Goal: Information Seeking & Learning: Learn about a topic

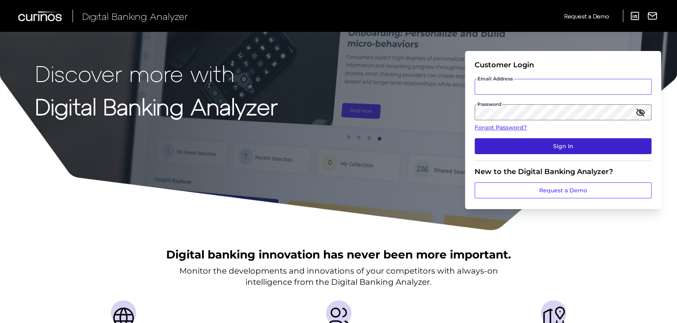
type input "superadmin.test5124@meta.ua"
click at [527, 145] on button "Sign In" at bounding box center [562, 146] width 177 height 16
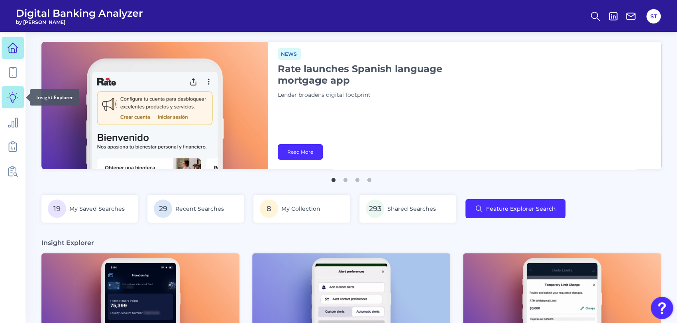
click at [14, 104] on link at bounding box center [13, 97] width 22 height 22
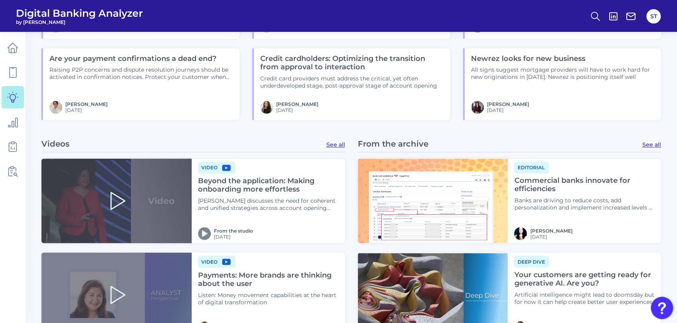
scroll to position [708, 0]
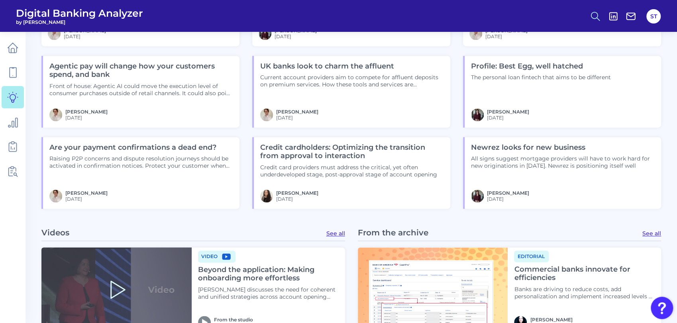
click at [593, 18] on icon at bounding box center [594, 16] width 11 height 11
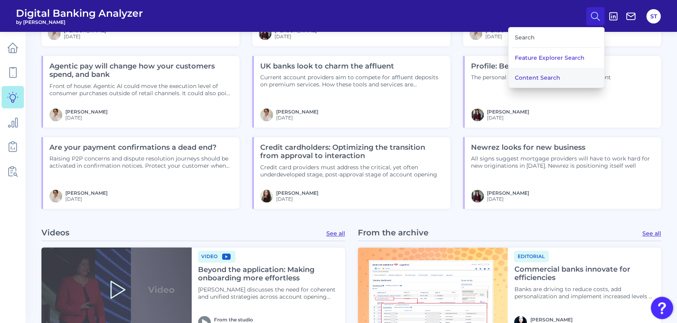
click at [542, 72] on button "Content Search" at bounding box center [556, 78] width 96 height 20
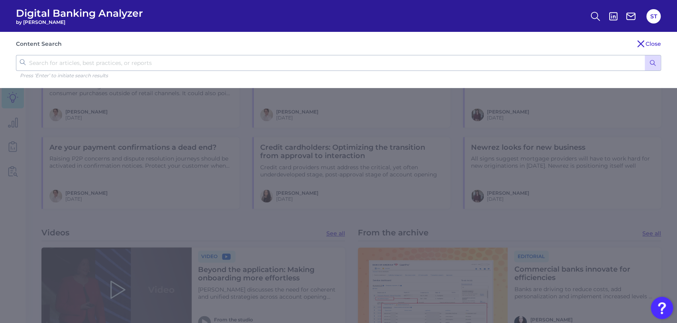
click at [650, 63] on icon "submit" at bounding box center [652, 62] width 7 height 7
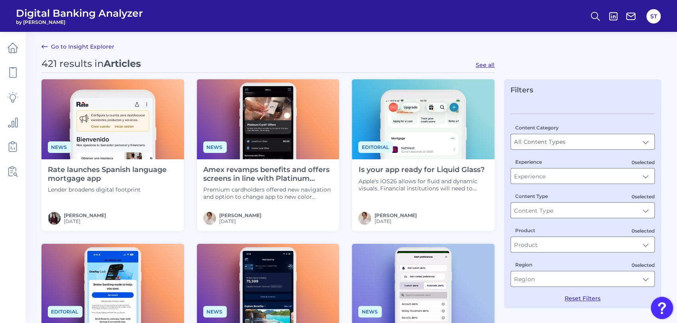
click at [479, 65] on button "See all" at bounding box center [485, 64] width 19 height 7
type input "Articles"
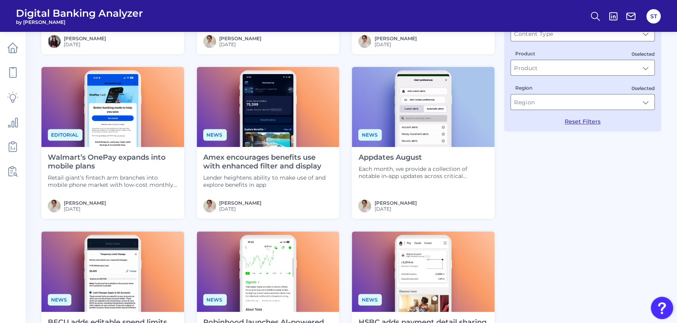
scroll to position [309, 0]
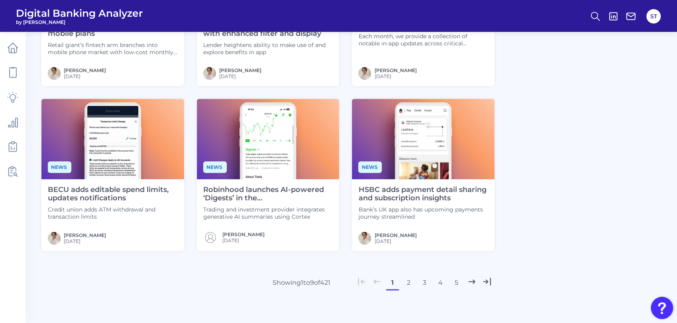
click at [423, 281] on button "3" at bounding box center [424, 282] width 13 height 13
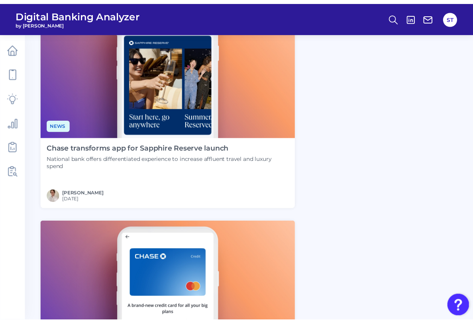
scroll to position [537, 0]
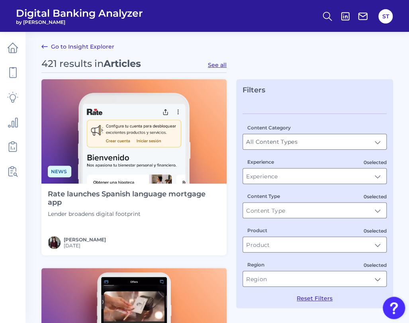
click at [221, 65] on button "See all" at bounding box center [217, 64] width 19 height 7
type input "Articles"
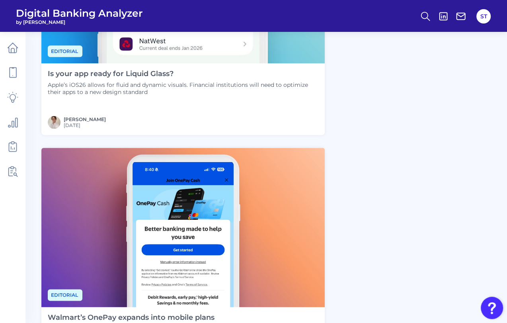
scroll to position [619, 0]
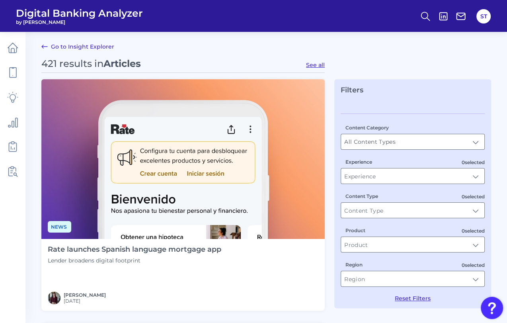
click at [319, 65] on button "See all" at bounding box center [315, 64] width 19 height 7
type input "Articles"
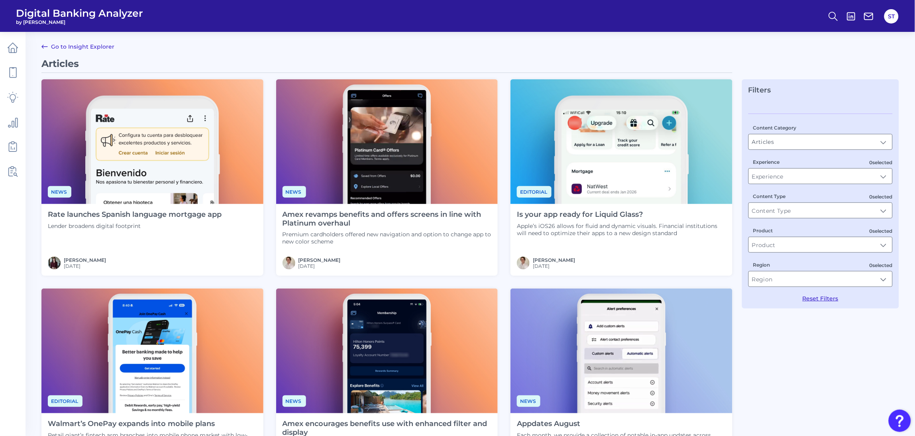
click at [510, 218] on h4 "Is your app ready for Liquid Glass?" at bounding box center [621, 214] width 209 height 9
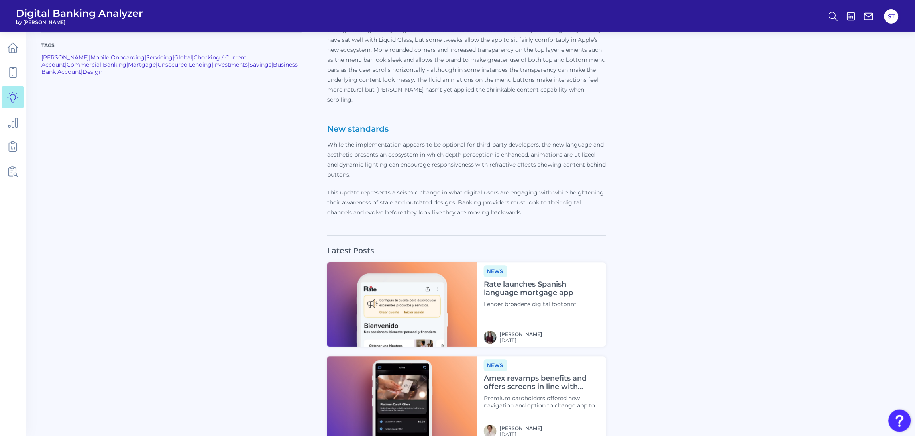
scroll to position [740, 0]
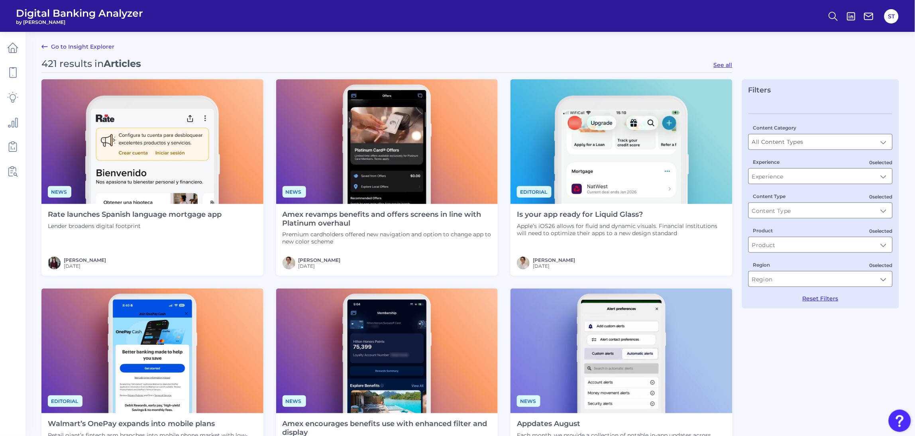
click at [510, 63] on button "See all" at bounding box center [722, 64] width 19 height 7
type input "Articles"
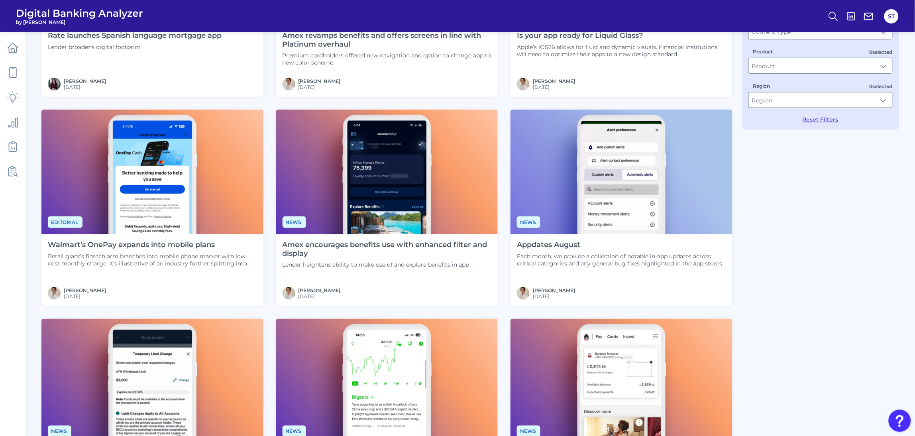
scroll to position [358, 0]
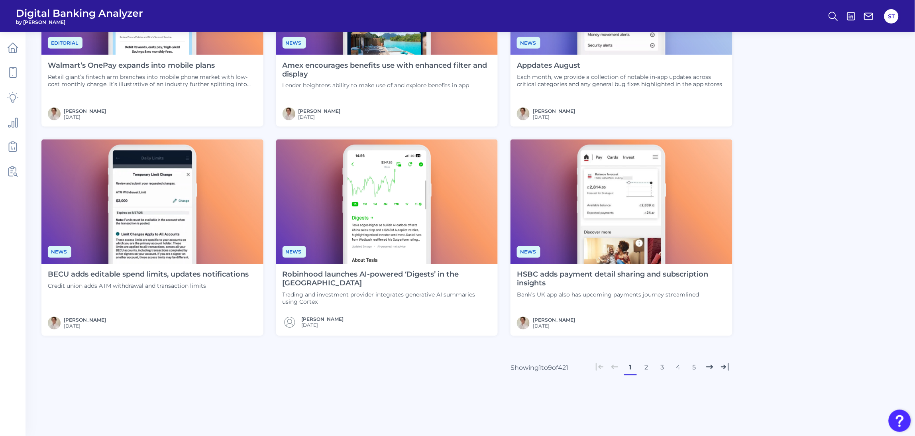
click at [510, 323] on button "2" at bounding box center [646, 367] width 13 height 13
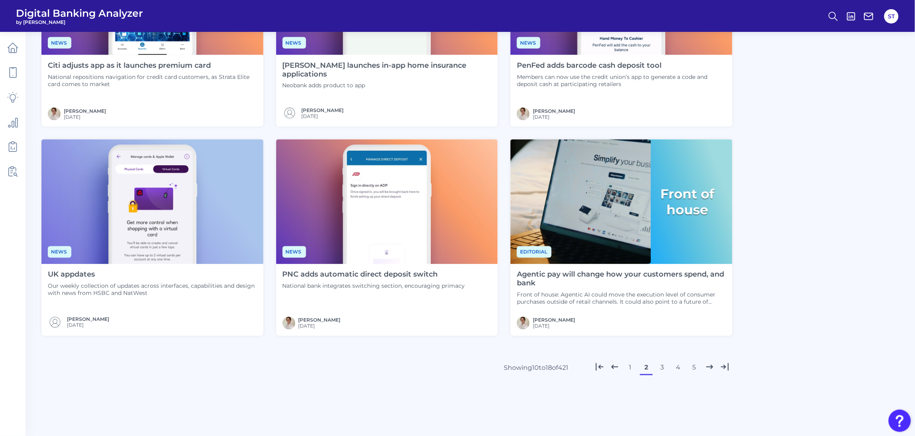
click at [510, 323] on button "3" at bounding box center [662, 367] width 13 height 13
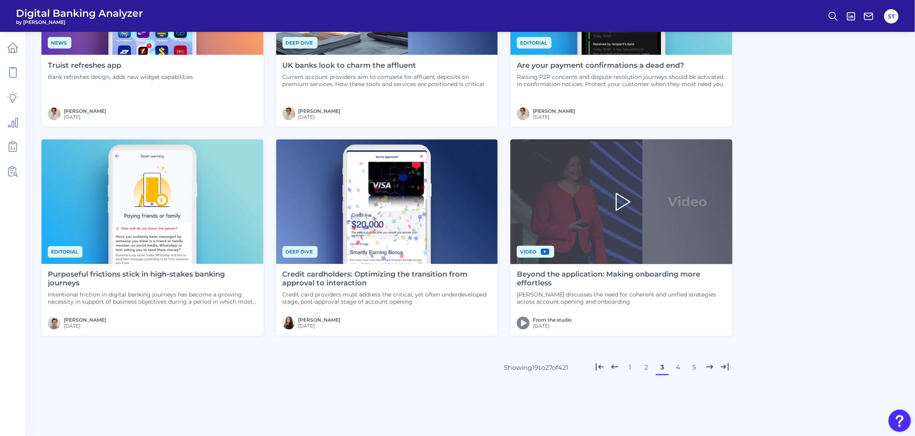
click at [510, 323] on button "4" at bounding box center [678, 367] width 13 height 13
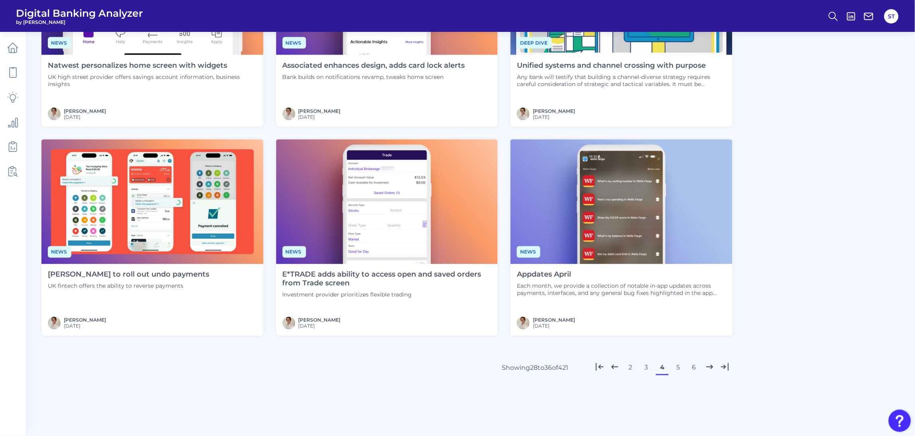
click at [510, 323] on button "5" at bounding box center [678, 367] width 13 height 13
